Goal: Information Seeking & Learning: Learn about a topic

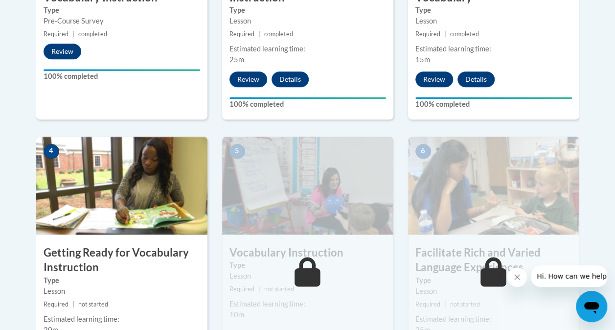
scroll to position [471, 0]
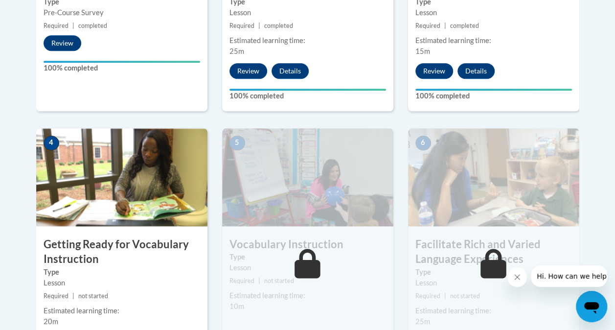
click at [97, 261] on h3 "Getting Ready for Vocabulary Instruction" at bounding box center [121, 252] width 171 height 30
click at [90, 192] on img at bounding box center [121, 177] width 171 height 98
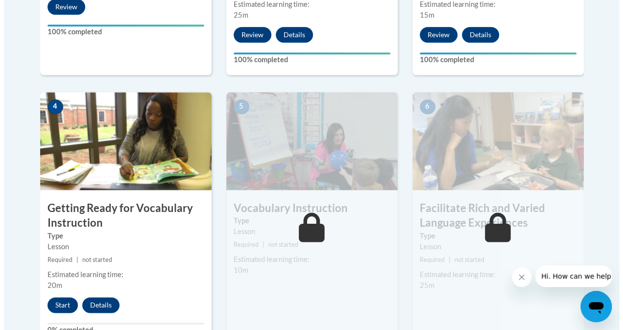
scroll to position [508, 0]
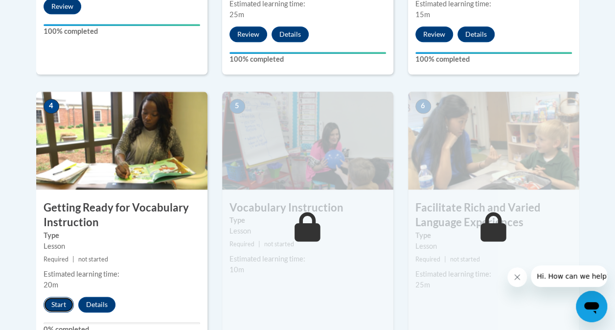
click at [58, 305] on button "Start" at bounding box center [59, 305] width 30 height 16
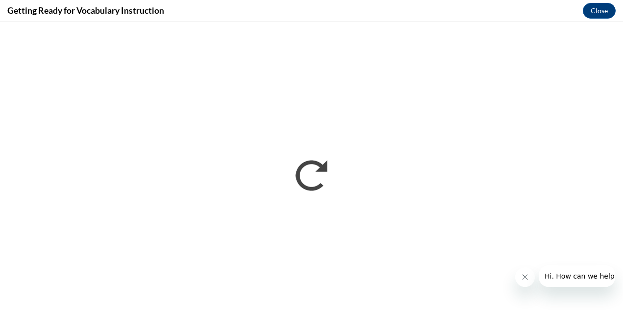
scroll to position [0, 0]
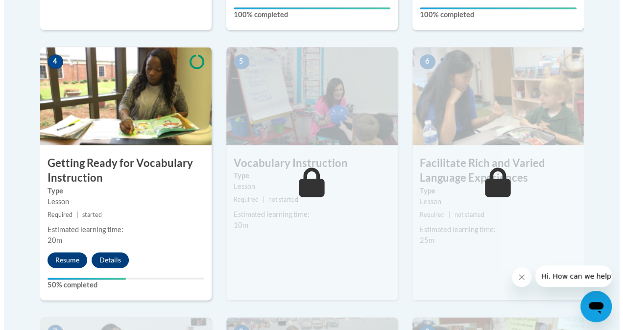
scroll to position [555, 0]
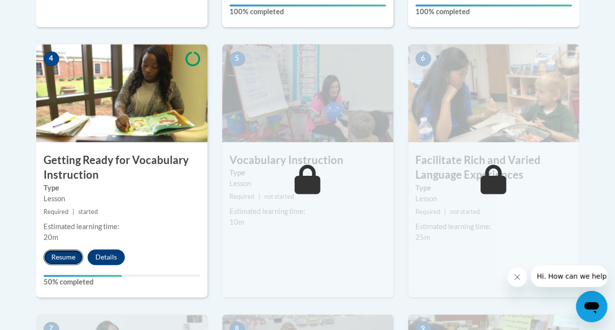
click at [60, 257] on button "Resume" at bounding box center [64, 257] width 40 height 16
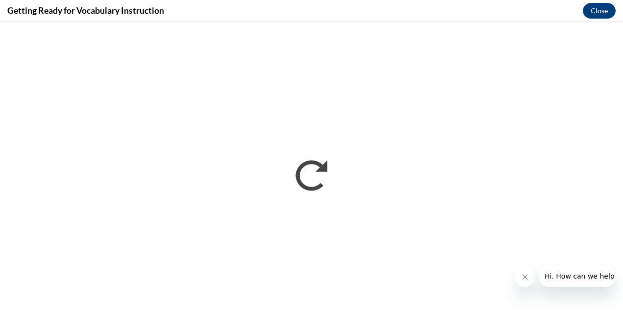
scroll to position [0, 0]
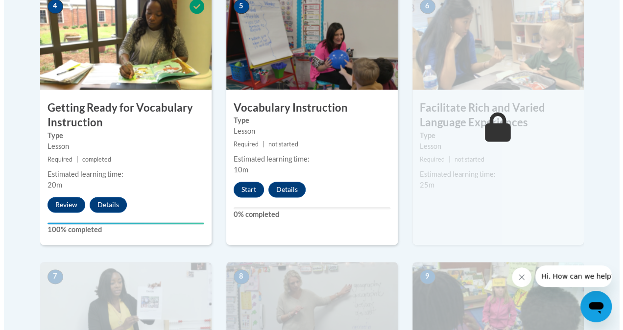
scroll to position [606, 0]
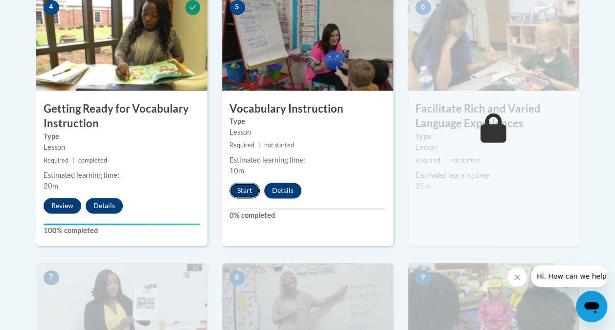
click at [245, 184] on button "Start" at bounding box center [245, 191] width 30 height 16
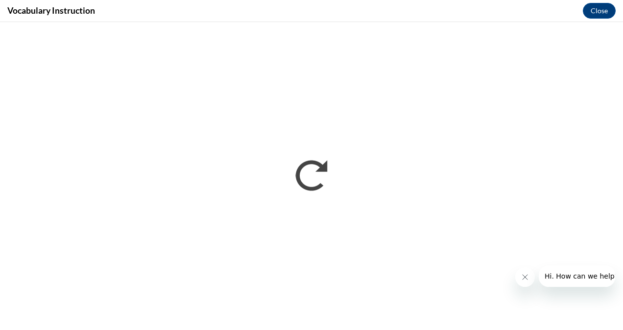
scroll to position [0, 0]
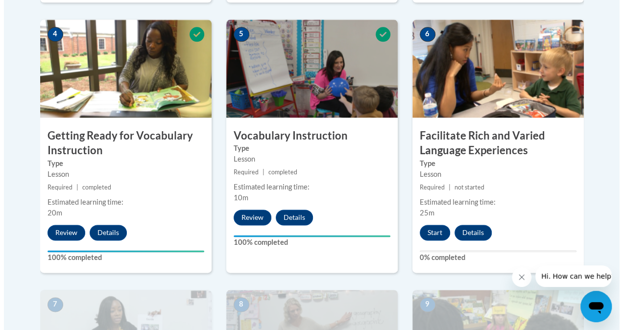
scroll to position [580, 0]
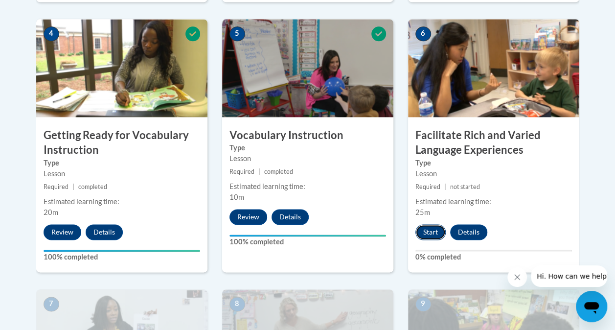
click at [434, 225] on button "Start" at bounding box center [431, 232] width 30 height 16
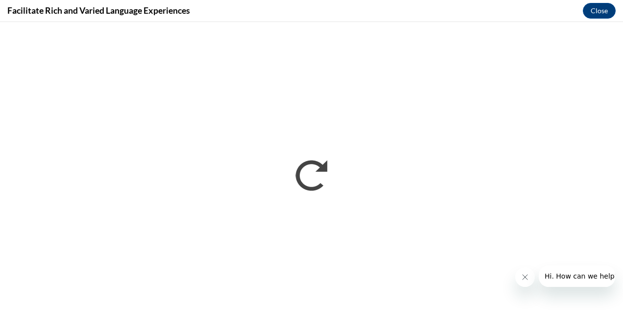
scroll to position [0, 0]
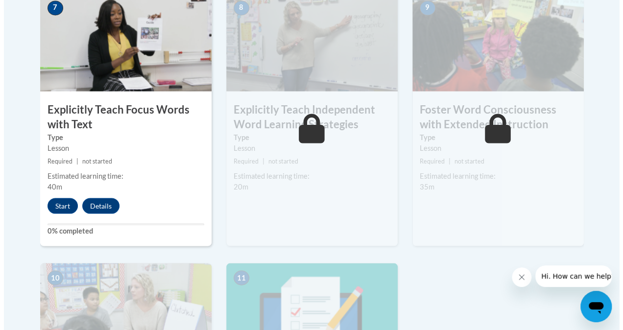
scroll to position [875, 0]
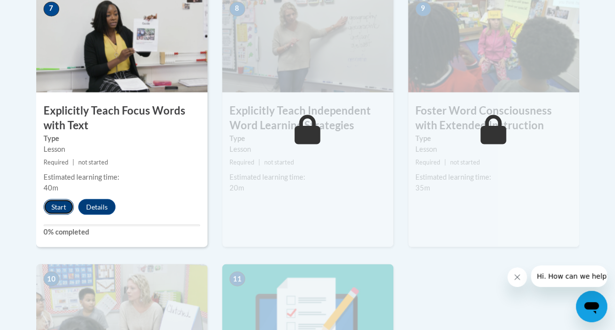
click at [56, 202] on button "Start" at bounding box center [59, 207] width 30 height 16
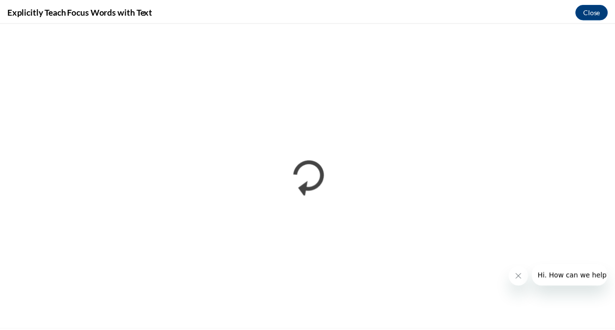
scroll to position [0, 0]
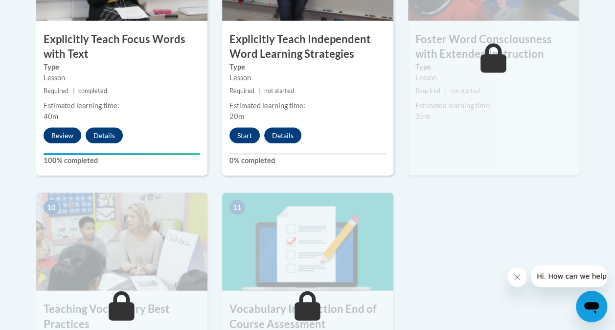
scroll to position [945, 0]
